Goal: Navigation & Orientation: Find specific page/section

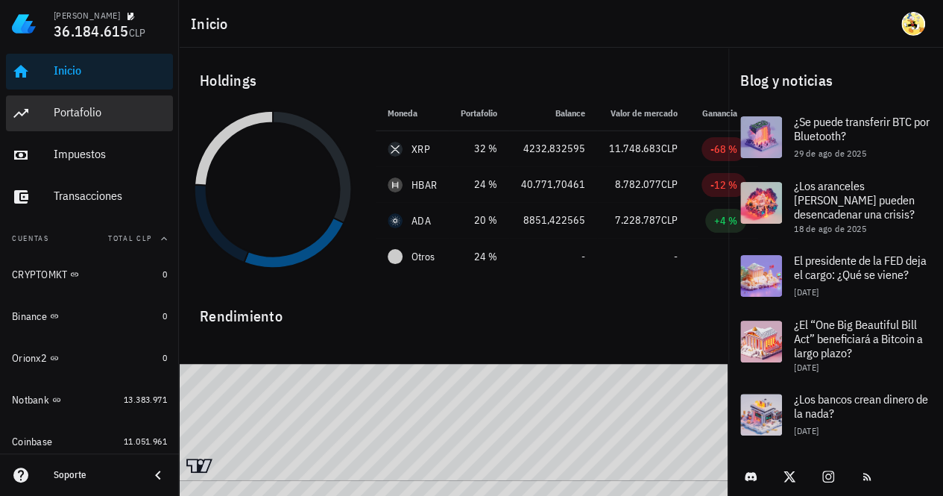
click at [77, 106] on div "Portafolio" at bounding box center [110, 112] width 113 height 14
